Goal: Information Seeking & Learning: Learn about a topic

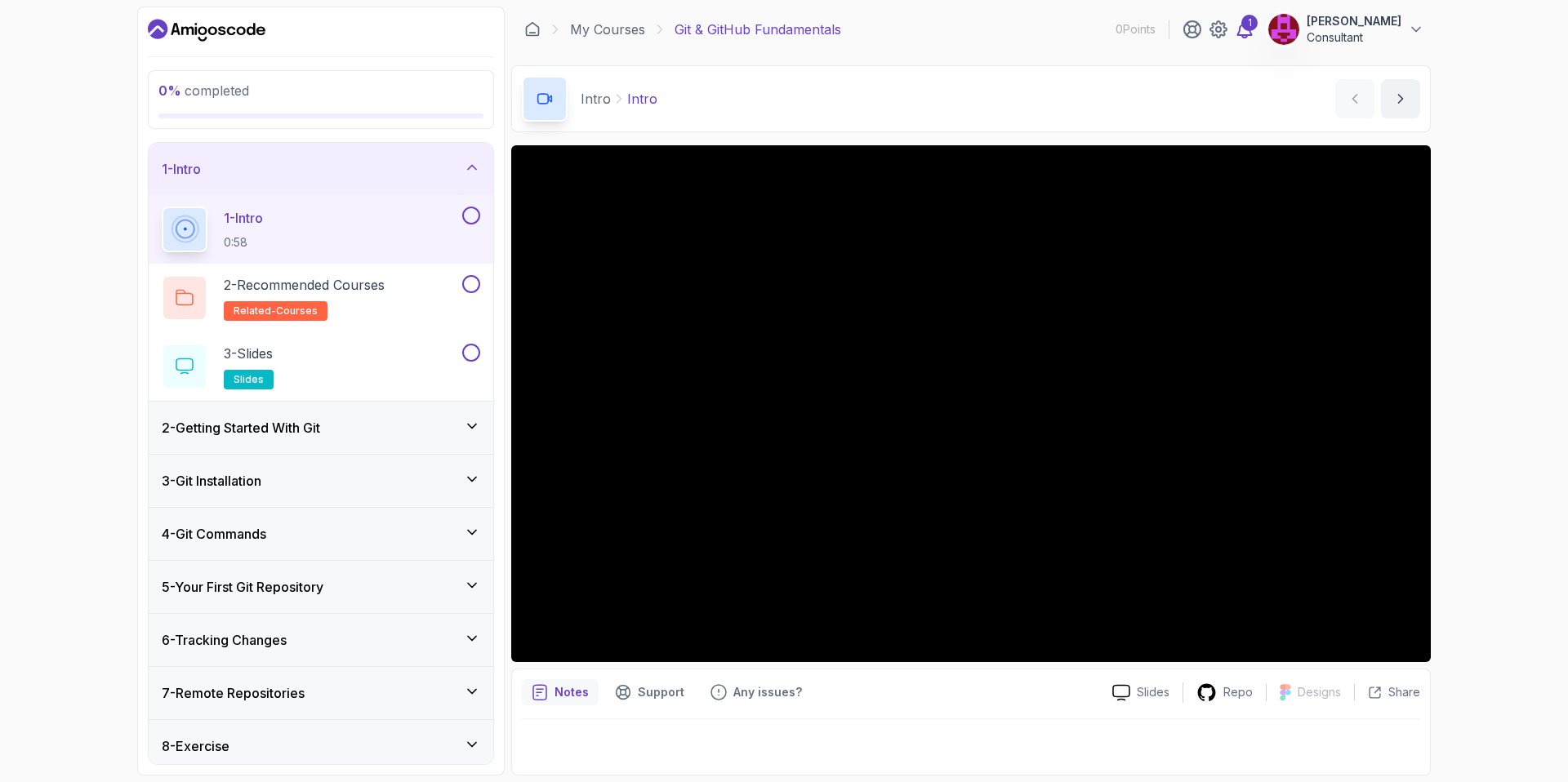
click at [1252, 35] on icon at bounding box center [1245, 29] width 14 height 16
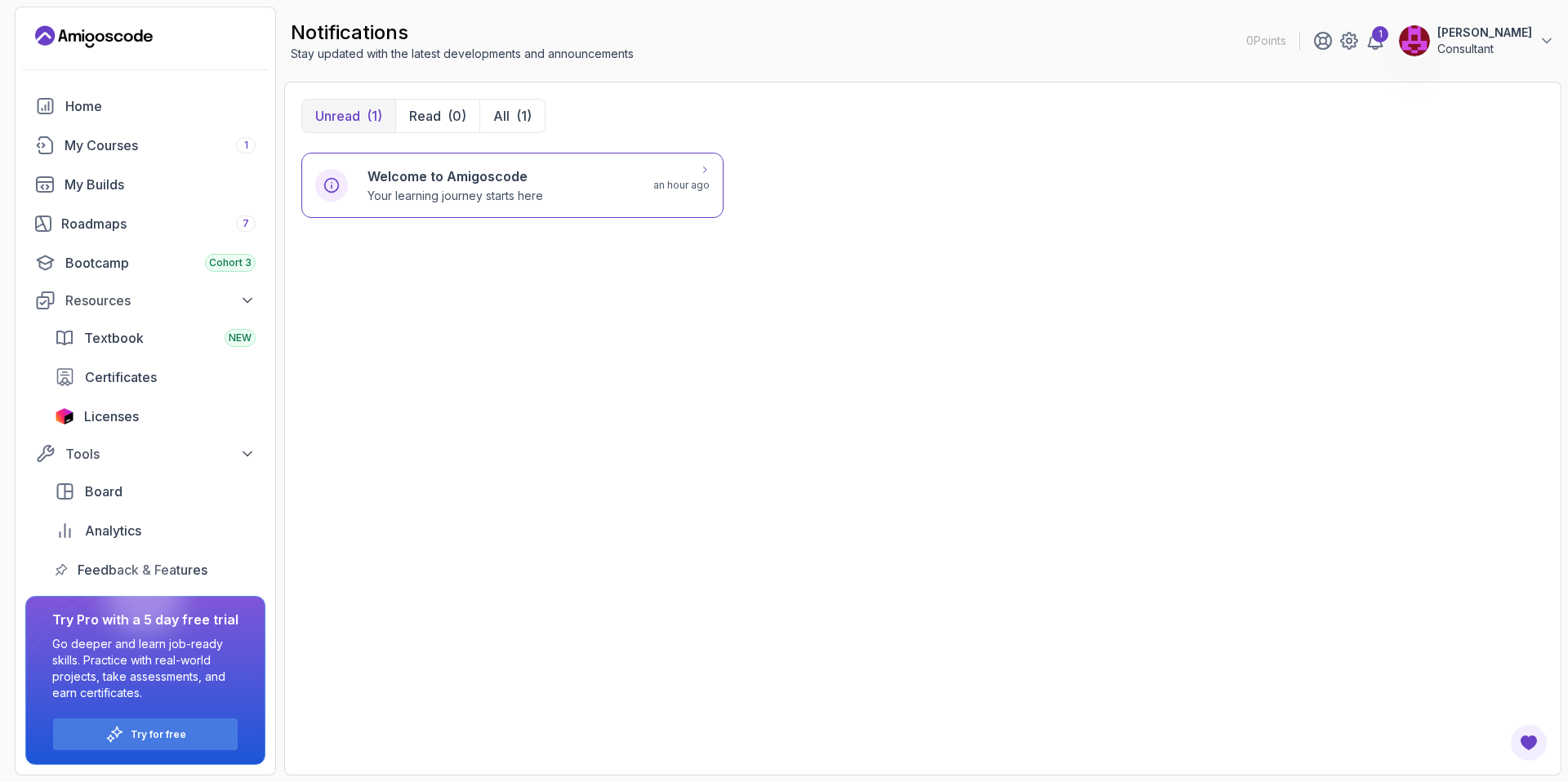
click at [405, 181] on h6 "Welcome to Amigoscode" at bounding box center [455, 176] width 175 height 20
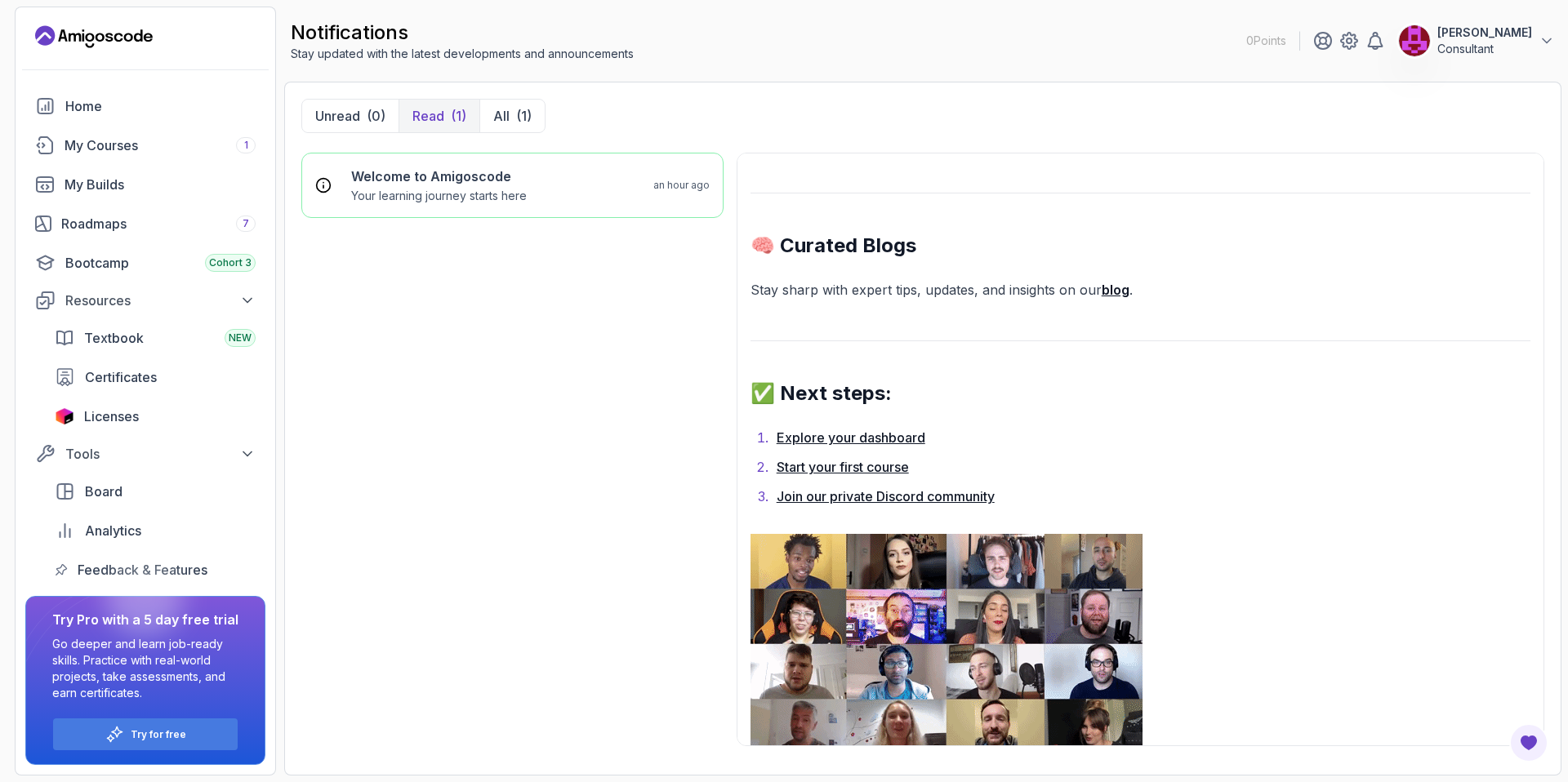
scroll to position [984, 0]
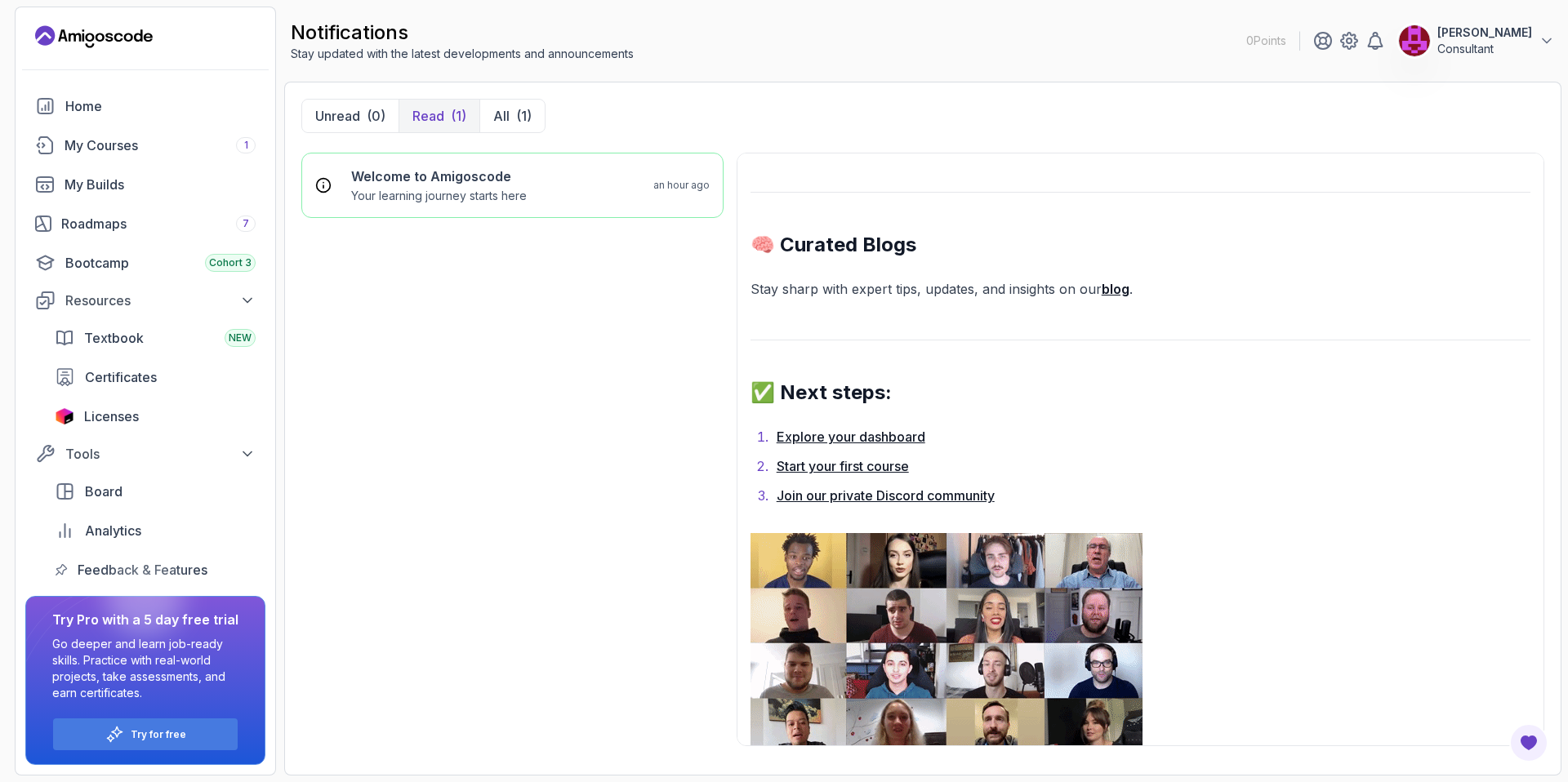
click at [1117, 292] on strong "blog" at bounding box center [1115, 289] width 28 height 16
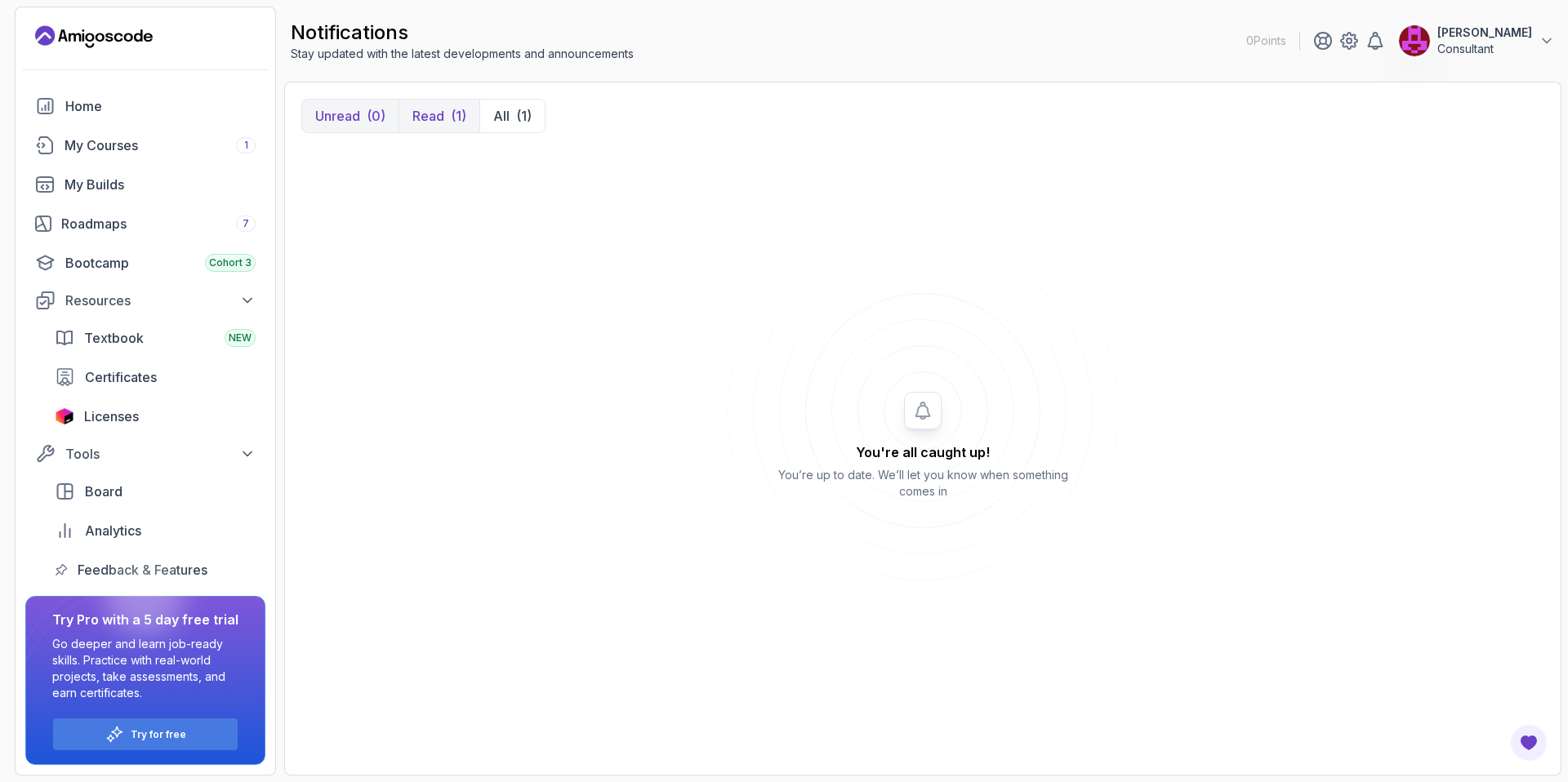
click at [436, 112] on p "Read" at bounding box center [428, 116] width 32 height 20
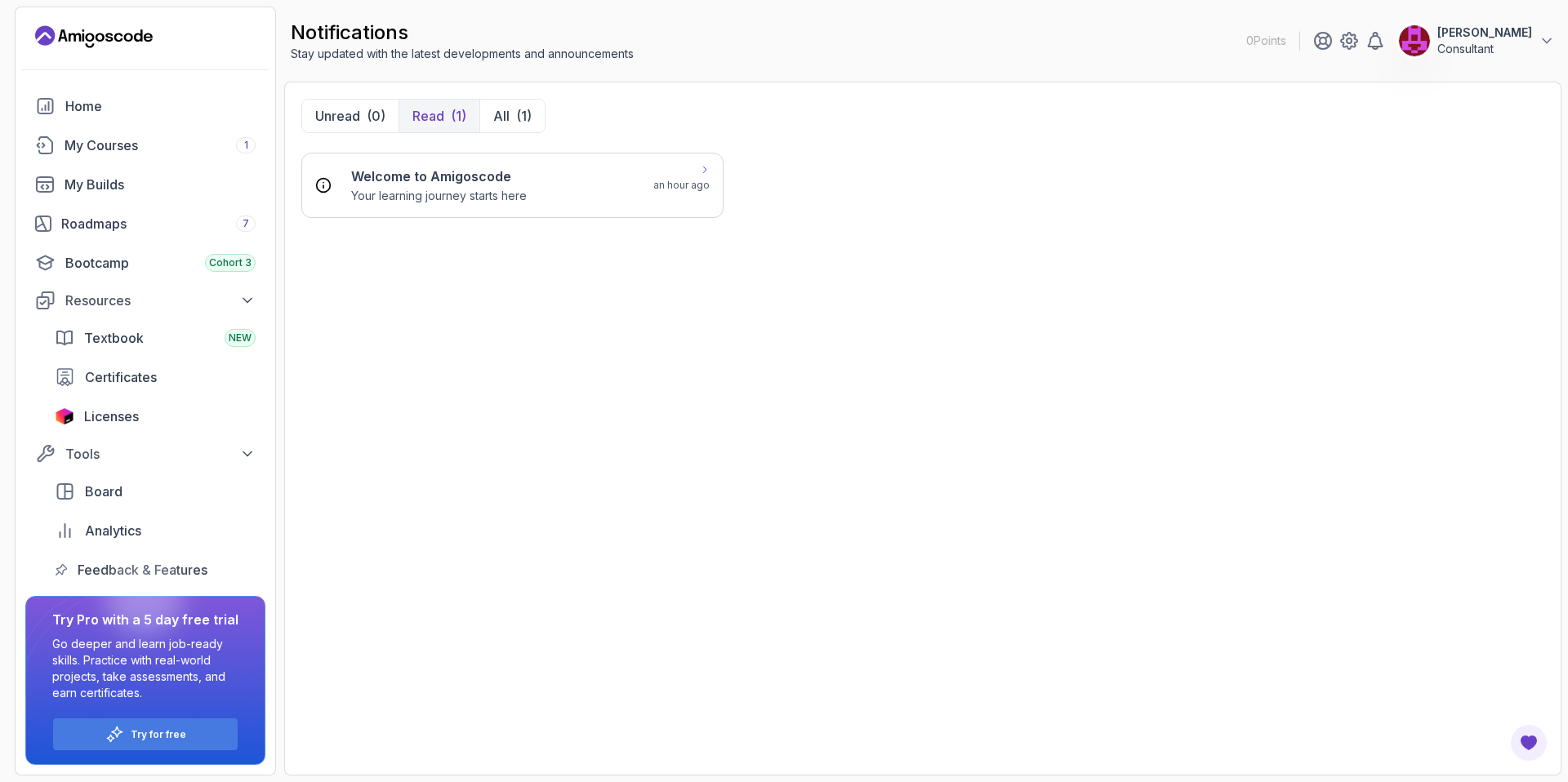
click at [472, 188] on p "Your learning journey starts here" at bounding box center [439, 196] width 175 height 16
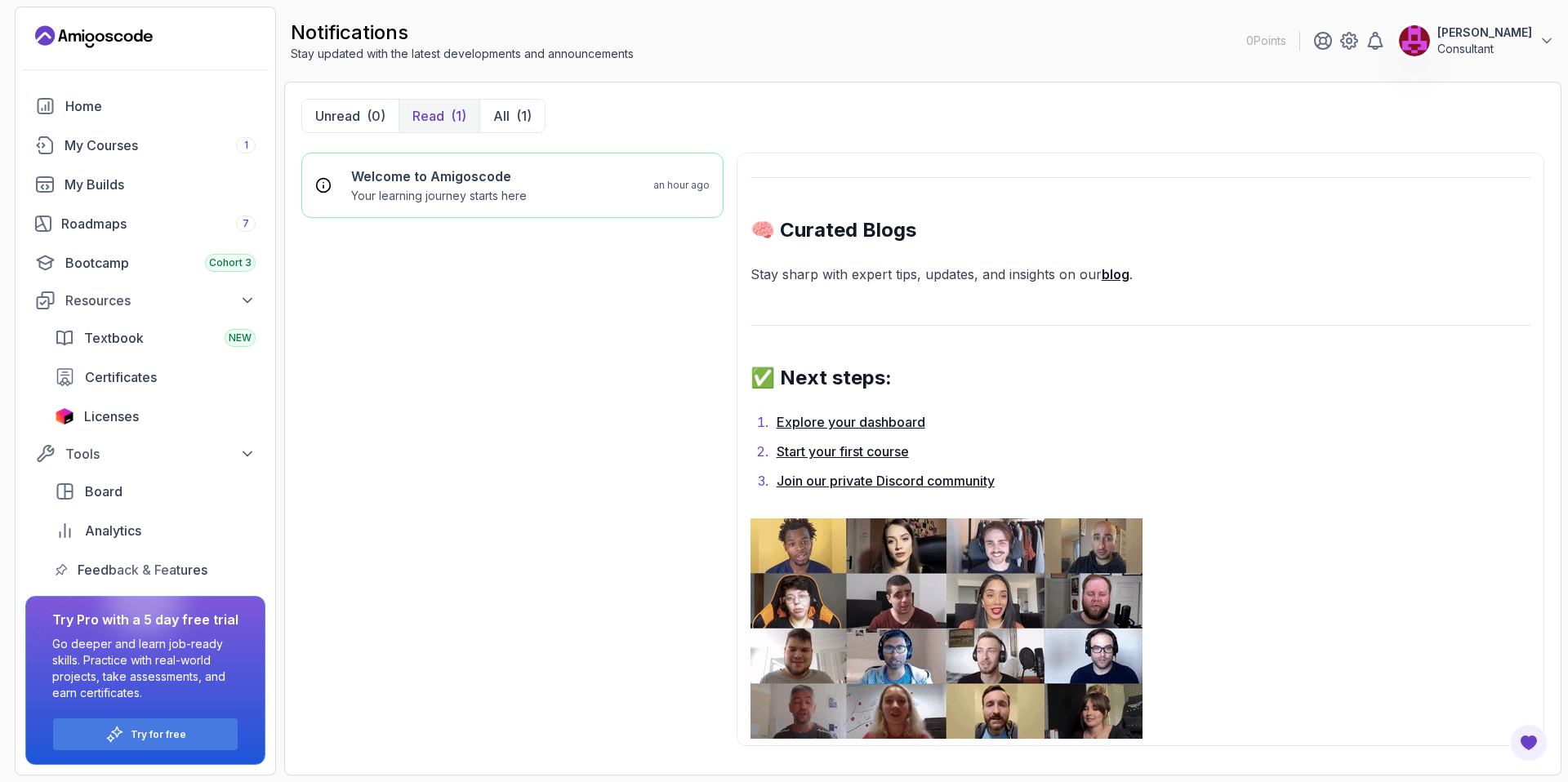
scroll to position [1010, 0]
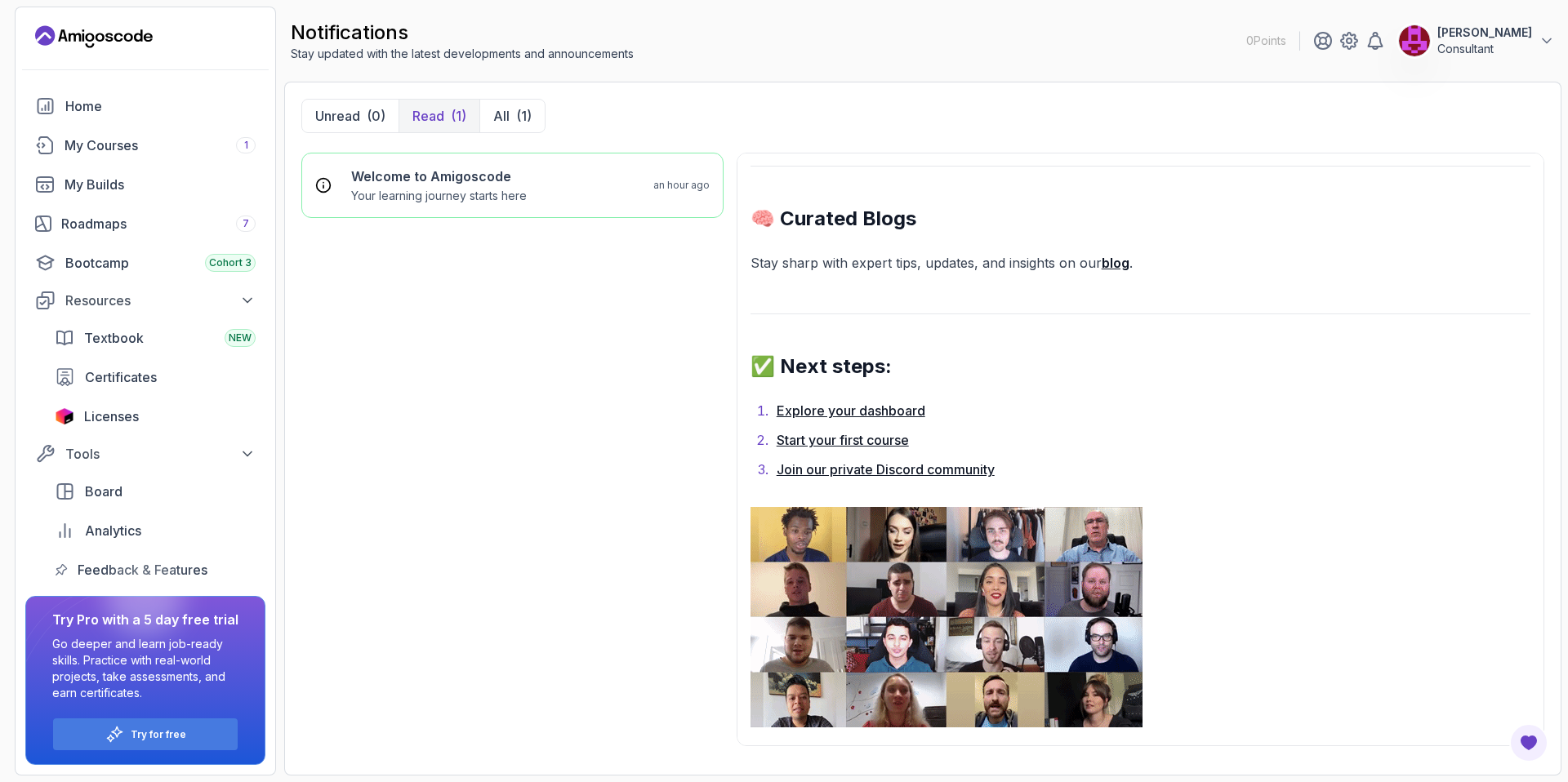
click at [915, 415] on link "Explore your dashboard" at bounding box center [851, 411] width 149 height 16
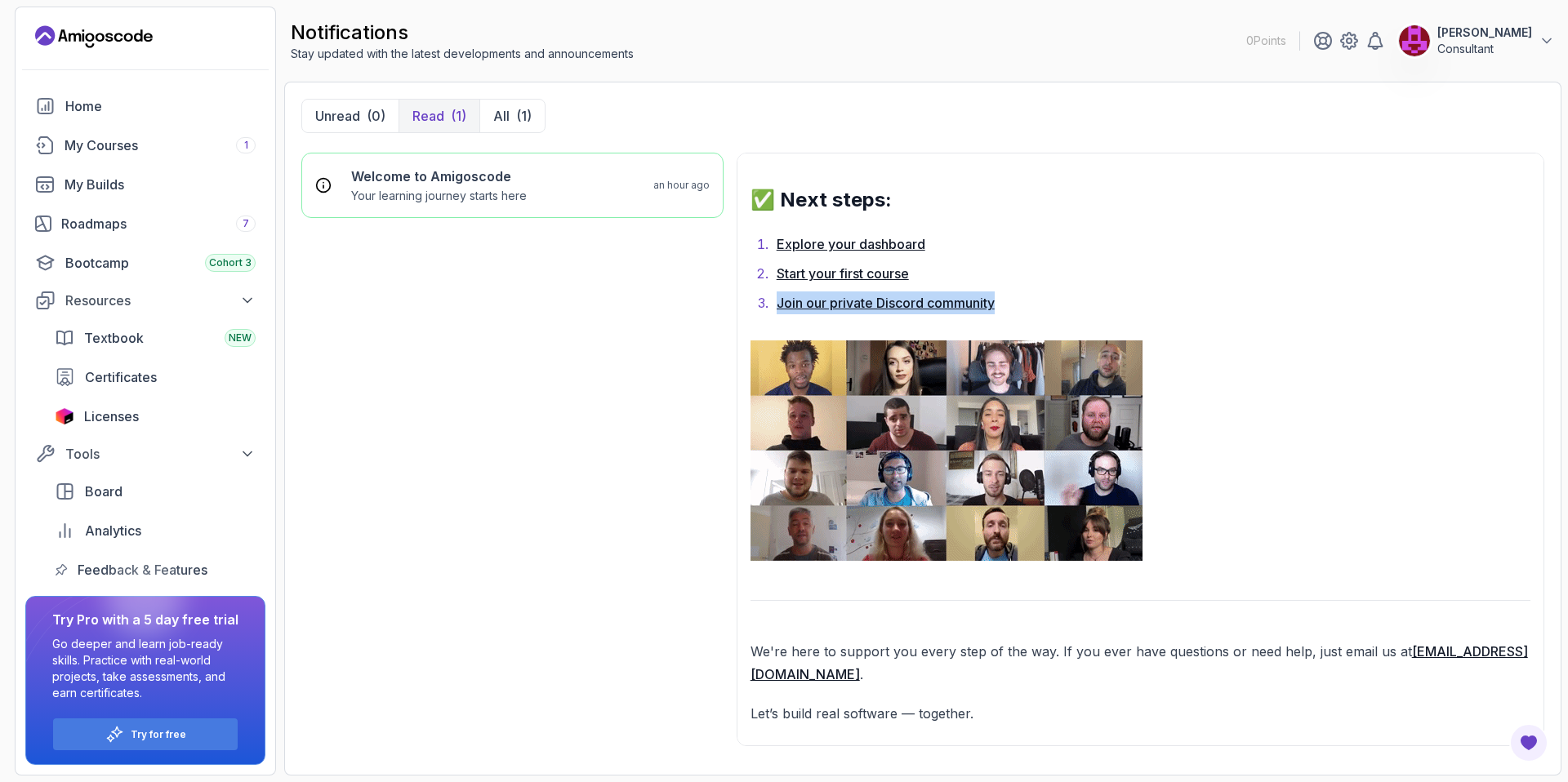
scroll to position [1228, 0]
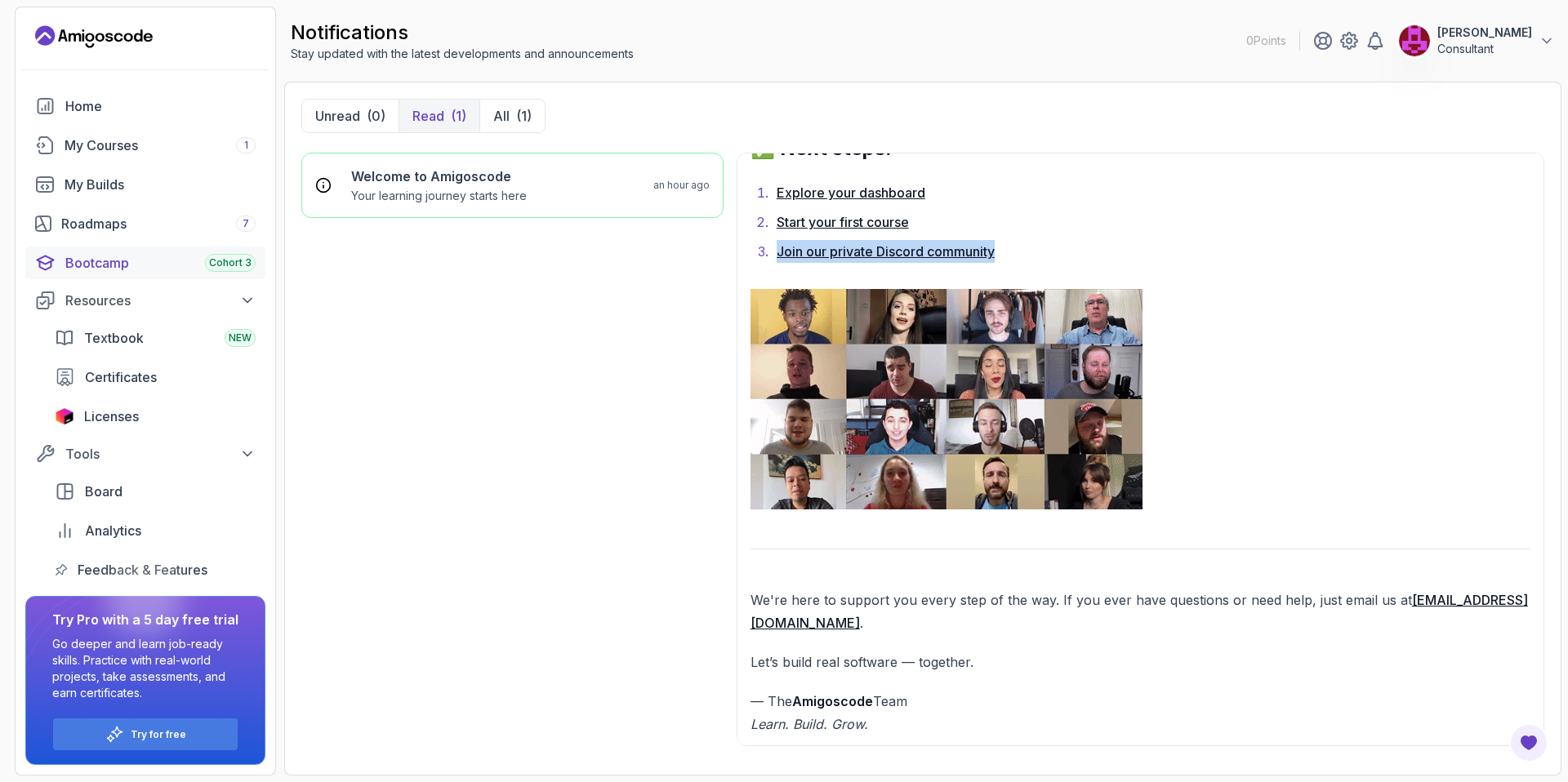
click at [141, 257] on div "Bootcamp Cohort 3" at bounding box center [160, 263] width 190 height 20
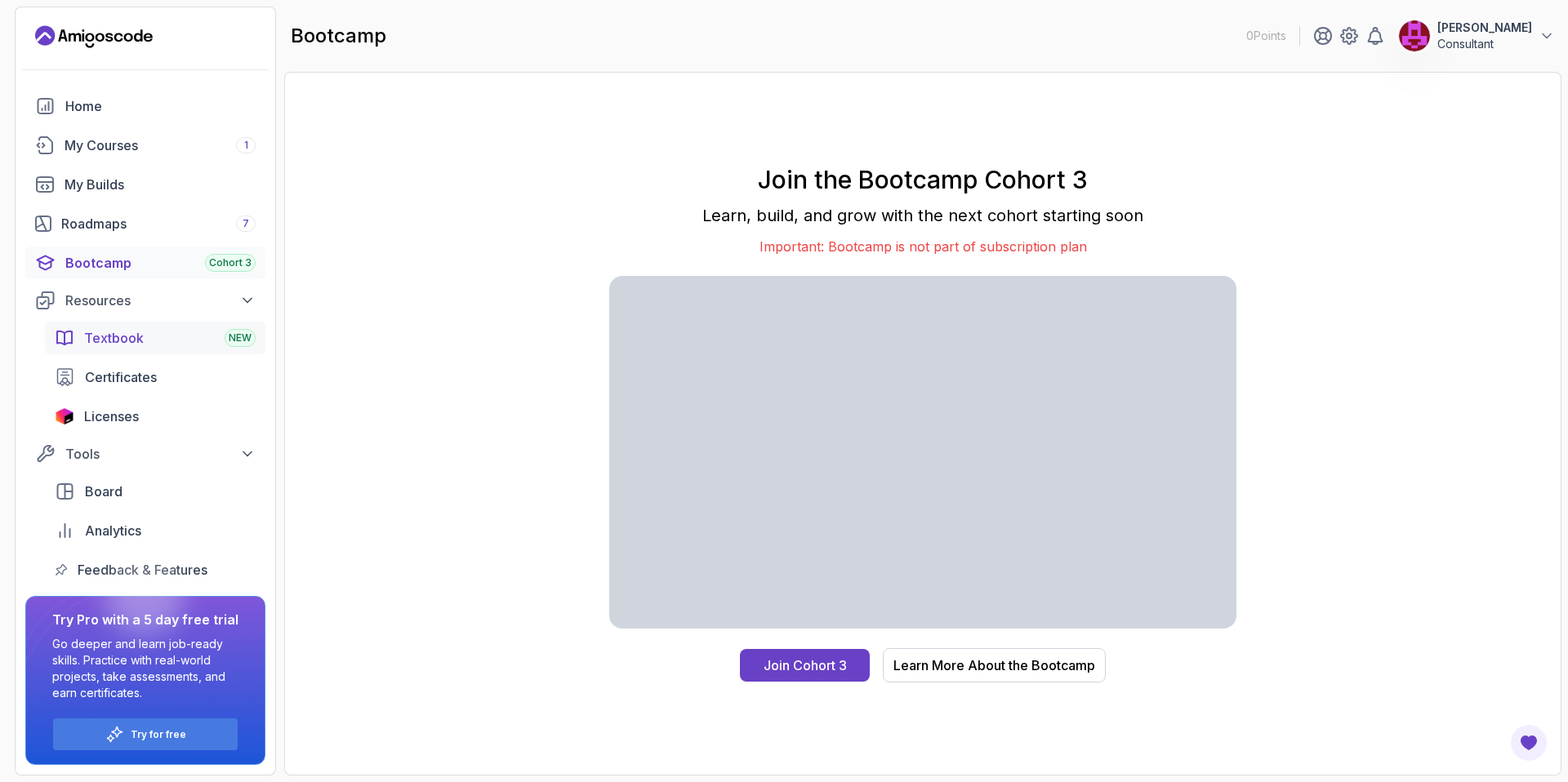
click at [165, 341] on div "Textbook NEW" at bounding box center [169, 338] width 171 height 20
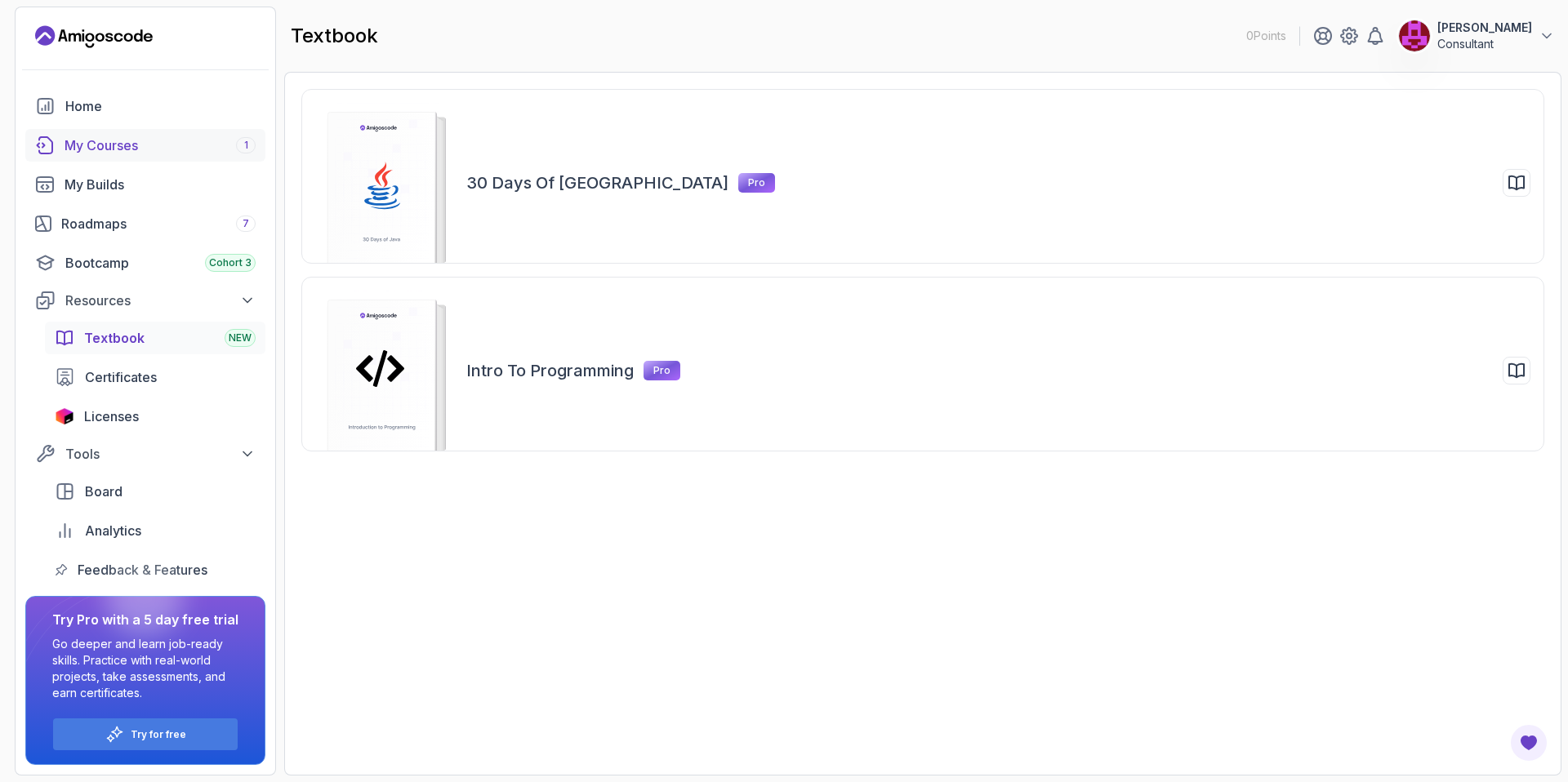
click at [165, 144] on div "My Courses 1" at bounding box center [160, 146] width 191 height 20
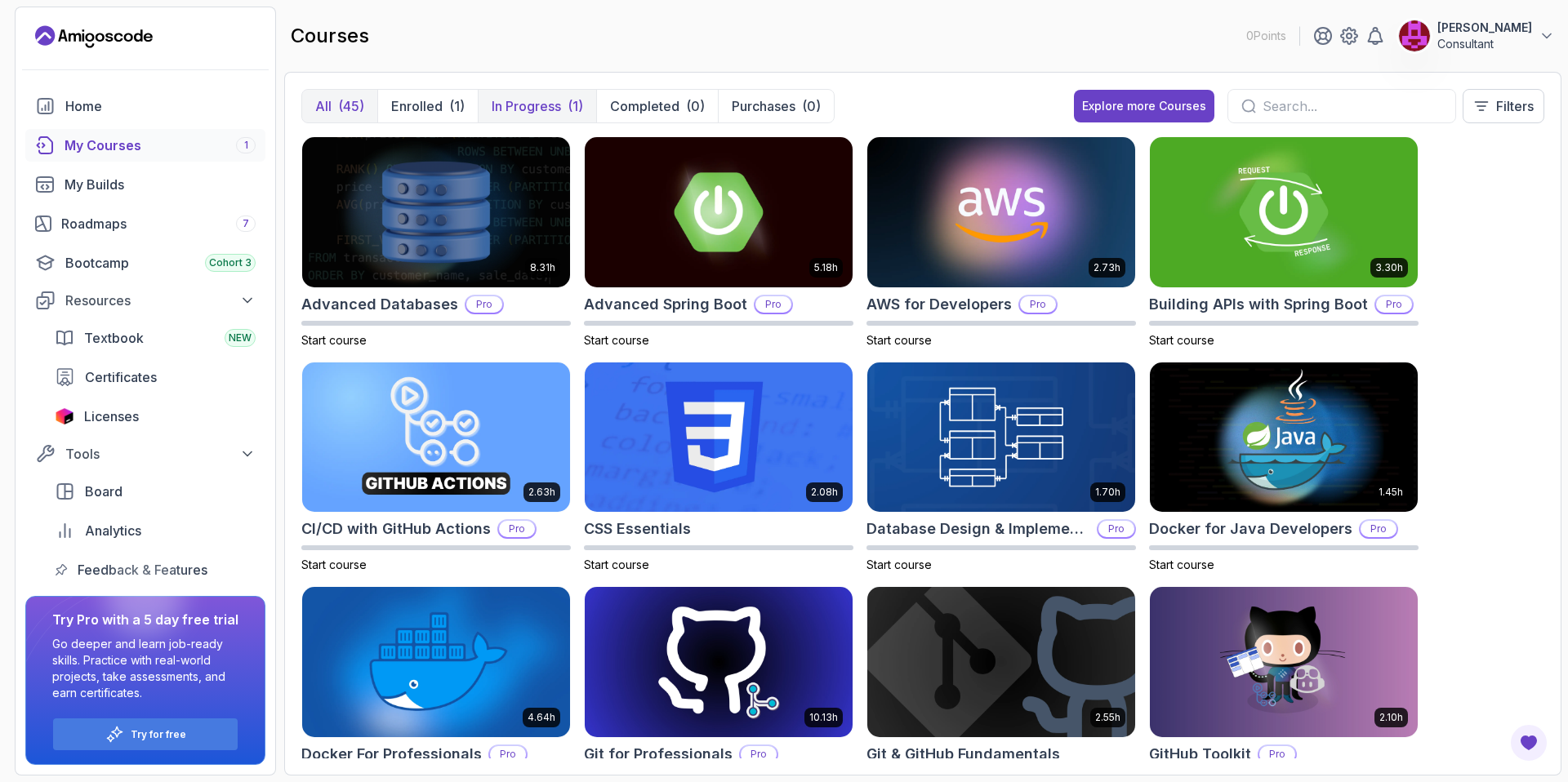
click at [517, 109] on p "In Progress" at bounding box center [526, 106] width 70 height 20
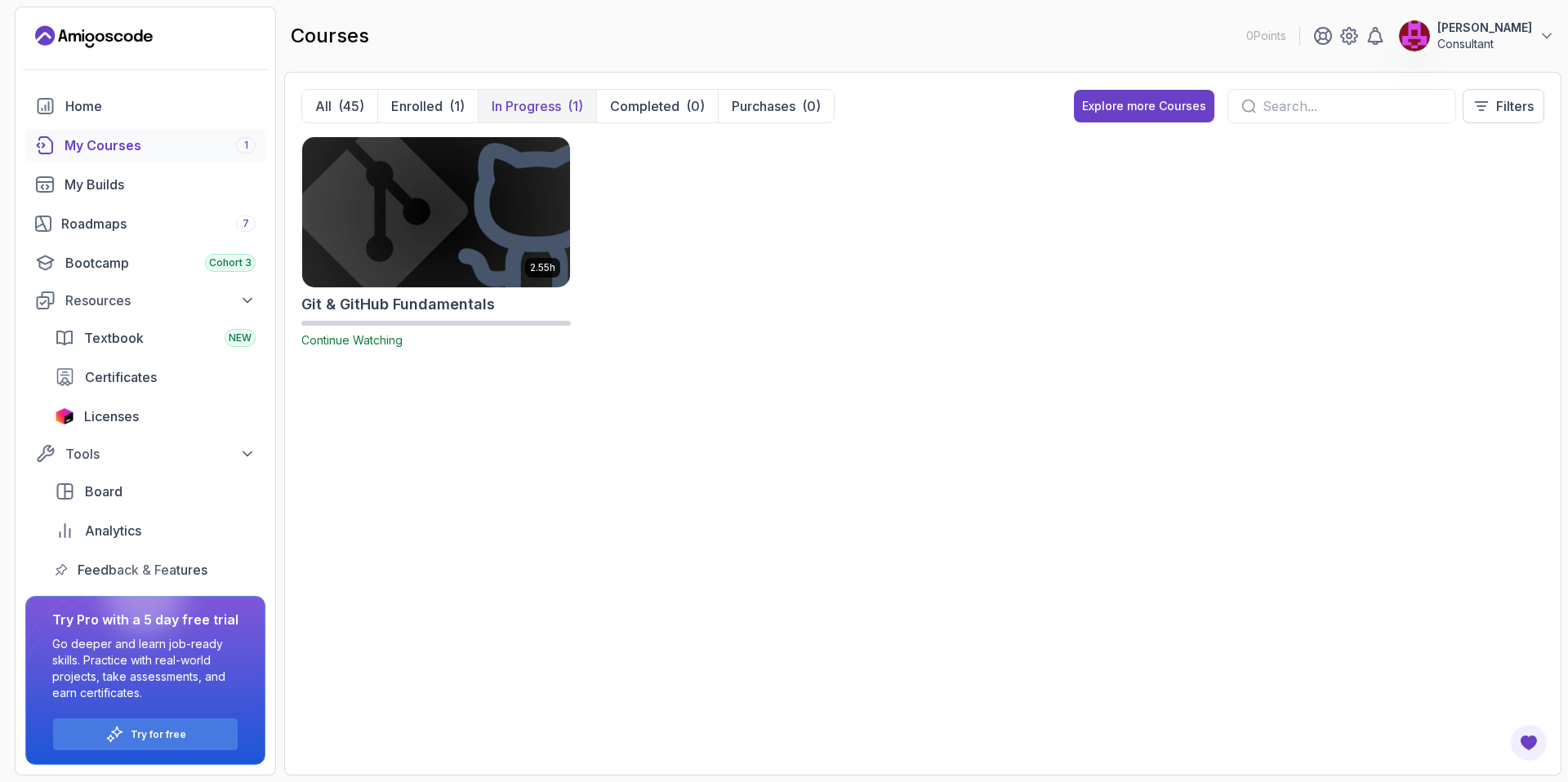
click at [413, 216] on img at bounding box center [436, 212] width 281 height 157
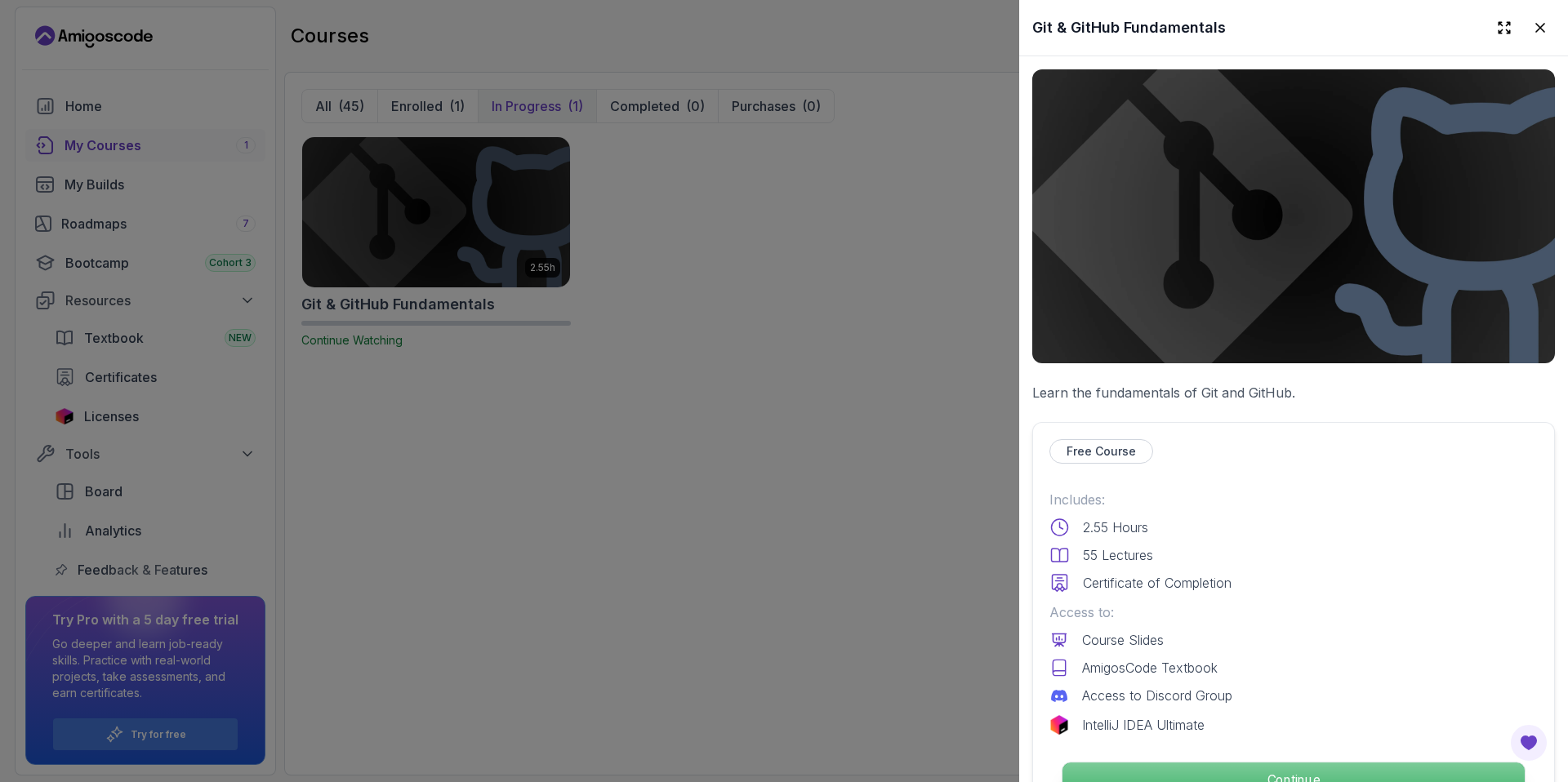
click at [1222, 774] on p "Continue" at bounding box center [1294, 780] width 463 height 34
